Goal: Task Accomplishment & Management: Complete application form

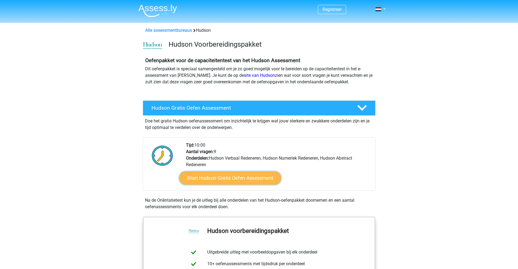
click at [214, 177] on link "Start Hudson Gratis Oefen Assessment" at bounding box center [230, 178] width 102 height 13
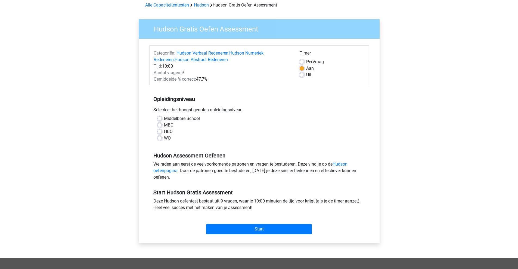
scroll to position [27, 0]
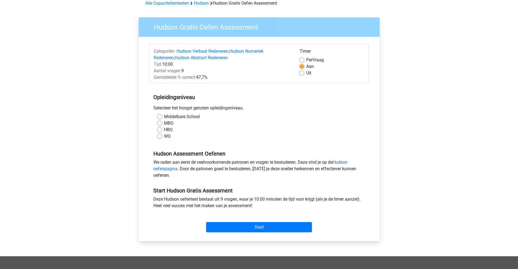
click at [162, 116] on div "Middelbare School" at bounding box center [258, 117] width 203 height 7
click at [164, 117] on label "Middelbare School" at bounding box center [182, 117] width 36 height 7
click at [161, 117] on input "Middelbare School" at bounding box center [159, 116] width 4 height 5
radio input "true"
click at [236, 227] on input "Start" at bounding box center [259, 227] width 106 height 10
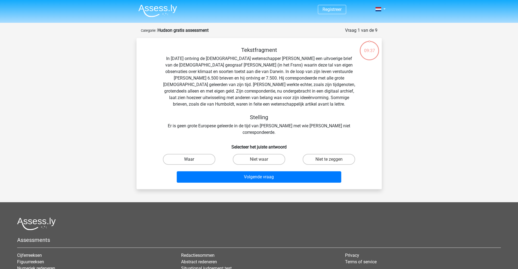
click at [209, 154] on label "Waar" at bounding box center [189, 159] width 52 height 11
click at [193, 160] on input "Waar" at bounding box center [191, 162] width 4 height 4
radio input "true"
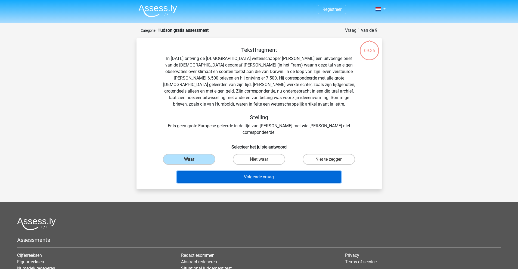
click at [264, 172] on button "Volgende vraag" at bounding box center [259, 177] width 165 height 11
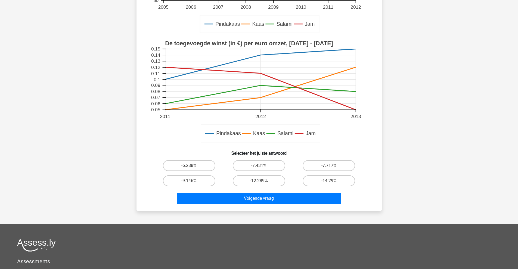
scroll to position [136, 0]
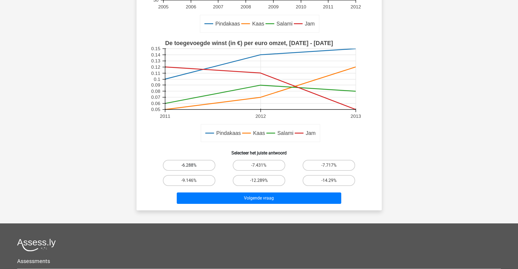
click at [204, 168] on label "-6.288%" at bounding box center [189, 165] width 52 height 11
click at [193, 168] on input "-6.288%" at bounding box center [191, 168] width 4 height 4
radio input "true"
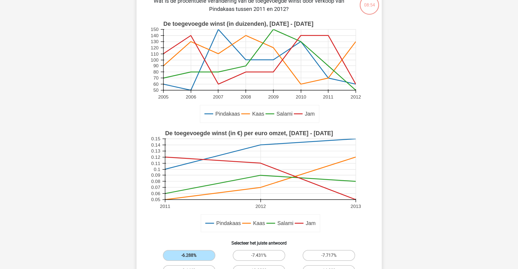
scroll to position [27, 0]
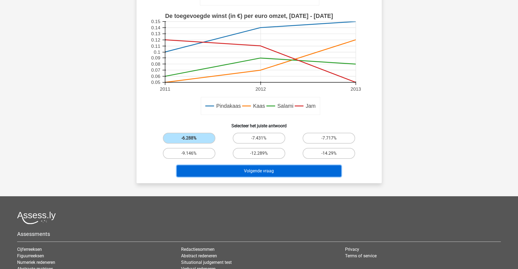
click at [268, 177] on button "Volgende vraag" at bounding box center [259, 171] width 165 height 11
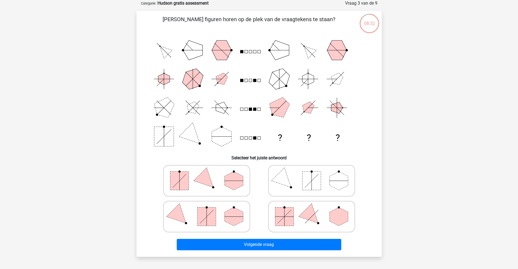
click at [224, 184] on icon at bounding box center [207, 181] width 82 height 27
click at [210, 174] on input "radio" at bounding box center [209, 173] width 4 height 4
radio input "true"
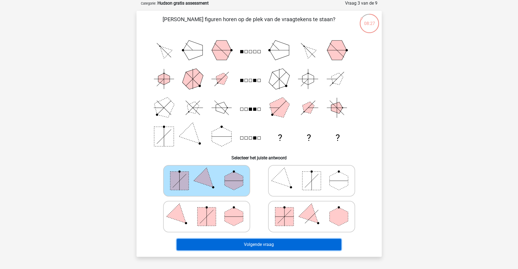
click at [259, 244] on button "Volgende vraag" at bounding box center [259, 244] width 165 height 11
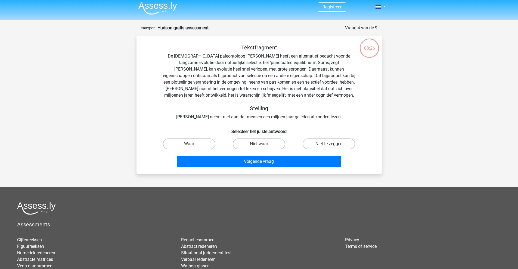
scroll to position [0, 0]
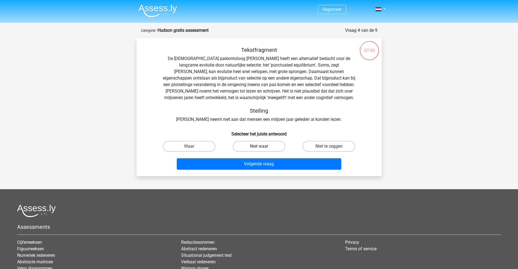
click at [265, 147] on label "Niet waar" at bounding box center [259, 146] width 52 height 11
click at [262, 147] on input "Niet waar" at bounding box center [261, 149] width 4 height 4
radio input "true"
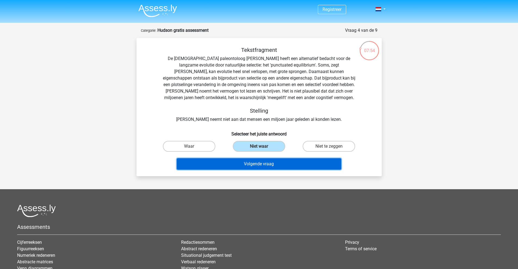
click at [269, 167] on button "Volgende vraag" at bounding box center [259, 164] width 165 height 11
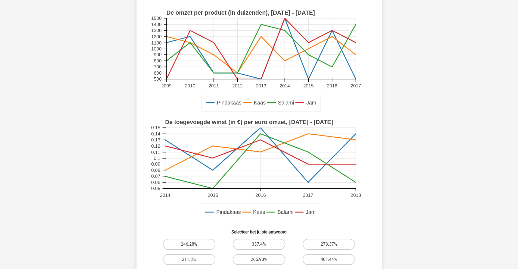
scroll to position [82, 0]
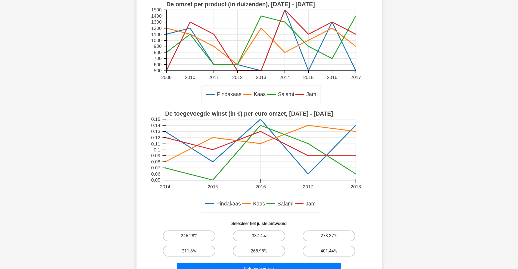
click at [256, 242] on div "337.4%" at bounding box center [259, 236] width 70 height 15
click at [255, 232] on label "337.4%" at bounding box center [259, 236] width 52 height 11
click at [259, 236] on input "337.4%" at bounding box center [261, 238] width 4 height 4
radio input "true"
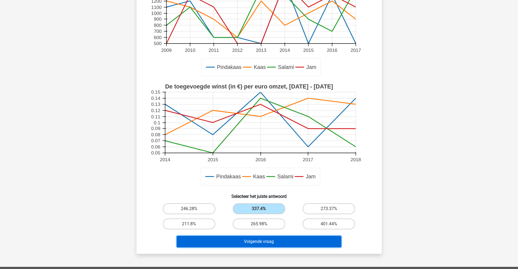
click at [260, 242] on button "Volgende vraag" at bounding box center [259, 241] width 165 height 11
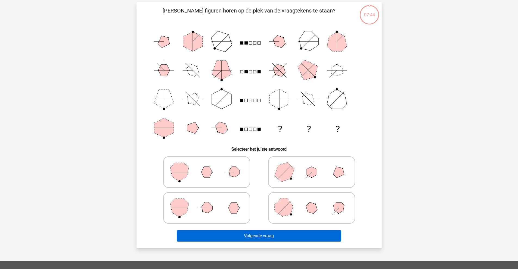
scroll to position [27, 0]
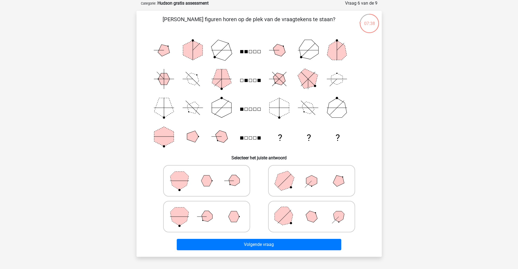
click at [280, 188] on polygon at bounding box center [284, 181] width 26 height 26
click at [312, 174] on input "radio" at bounding box center [314, 173] width 4 height 4
radio input "true"
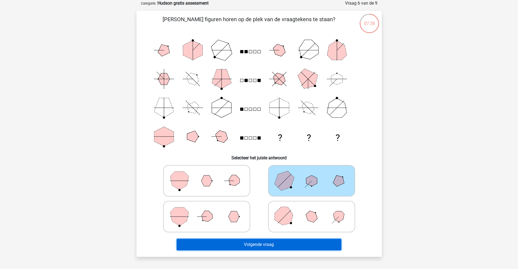
click at [264, 245] on button "Volgende vraag" at bounding box center [259, 244] width 165 height 11
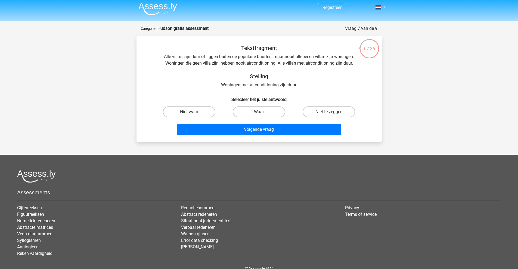
scroll to position [0, 0]
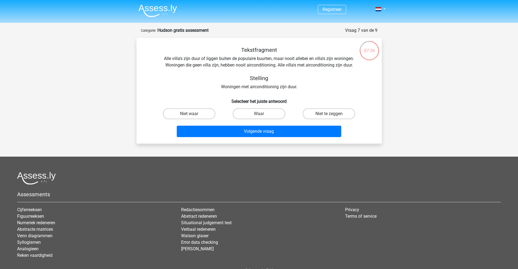
drag, startPoint x: 315, startPoint y: 112, endPoint x: 300, endPoint y: 125, distance: 20.3
click at [315, 112] on label "Niet te zeggen" at bounding box center [329, 113] width 52 height 11
click at [329, 114] on input "Niet te zeggen" at bounding box center [331, 116] width 4 height 4
radio input "true"
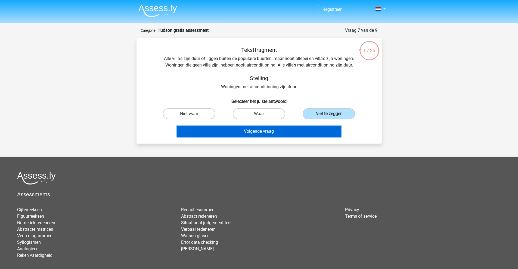
click at [291, 132] on button "Volgende vraag" at bounding box center [259, 131] width 165 height 11
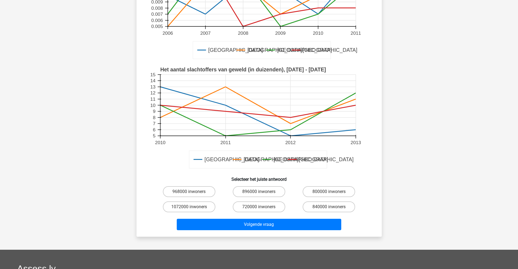
scroll to position [136, 0]
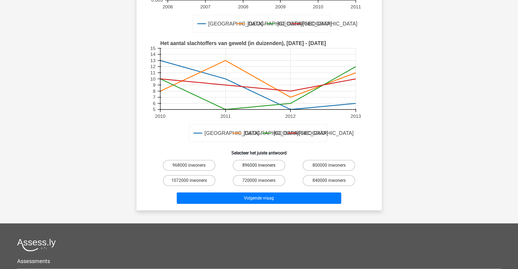
click at [256, 169] on label "896000 inwoners" at bounding box center [259, 165] width 52 height 11
click at [259, 169] on input "896000 inwoners" at bounding box center [261, 168] width 4 height 4
radio input "true"
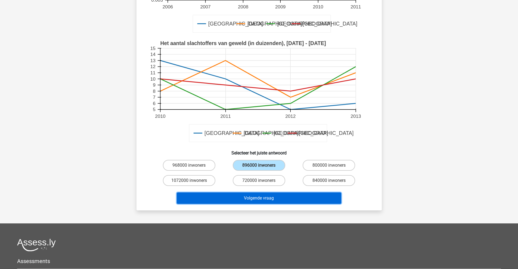
click at [262, 193] on button "Volgende vraag" at bounding box center [259, 198] width 165 height 11
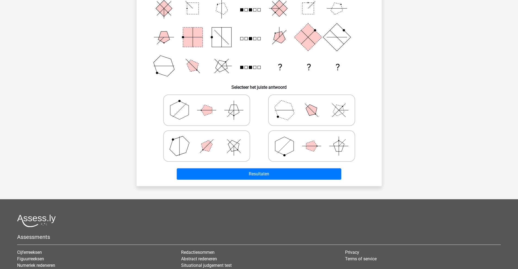
click at [265, 202] on div "Registreer" at bounding box center [259, 122] width 518 height 441
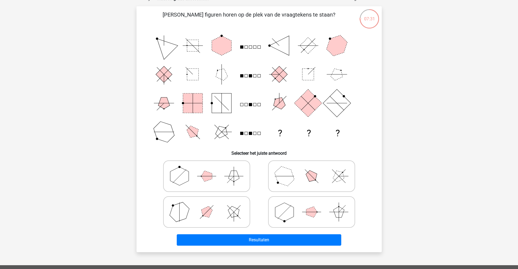
scroll to position [54, 0]
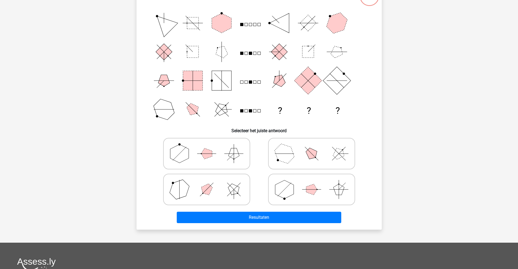
click at [286, 159] on polygon at bounding box center [284, 154] width 26 height 26
click at [312, 147] on input "radio" at bounding box center [314, 146] width 4 height 4
radio input "true"
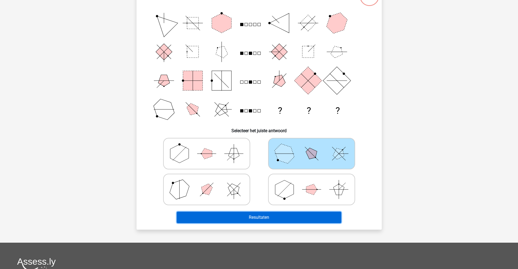
click at [266, 218] on button "Resultaten" at bounding box center [259, 217] width 165 height 11
